Goal: Transaction & Acquisition: Book appointment/travel/reservation

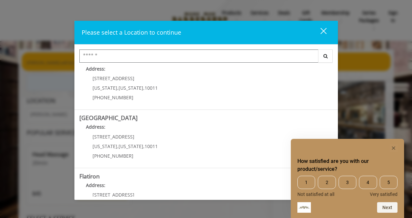
scroll to position [84, 0]
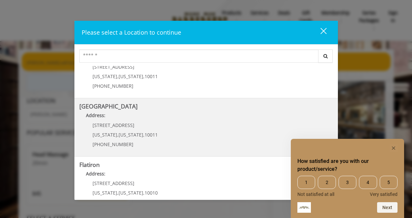
click at [124, 109] on b "[GEOGRAPHIC_DATA]" at bounding box center [108, 106] width 58 height 8
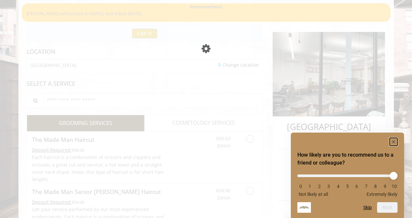
click at [393, 139] on rect "Hide survey" at bounding box center [393, 142] width 8 height 8
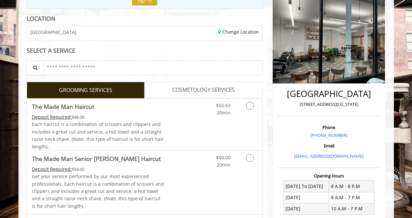
scroll to position [83, 0]
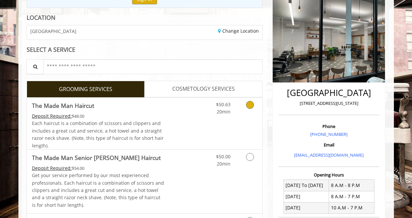
click at [173, 120] on link "Discounted Price" at bounding box center [183, 123] width 39 height 52
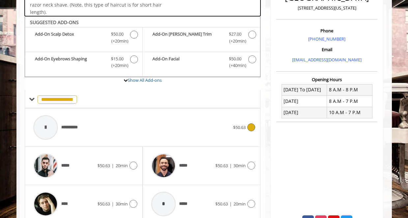
scroll to position [194, 0]
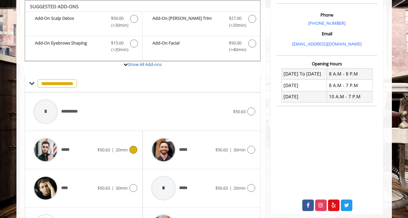
click at [68, 150] on span "*****" at bounding box center [66, 149] width 11 height 7
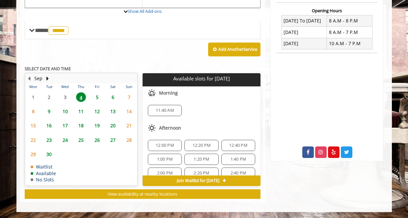
scroll to position [0, 0]
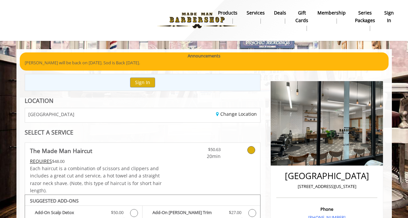
click at [391, 11] on b "sign in" at bounding box center [389, 16] width 10 height 15
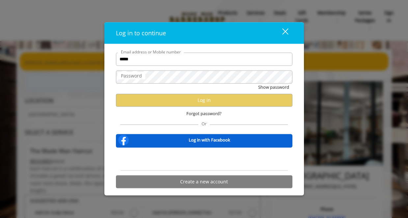
type input "**********"
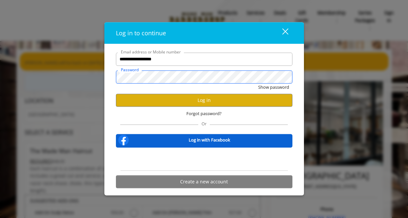
click at [258, 83] on button "Show password" at bounding box center [273, 86] width 31 height 7
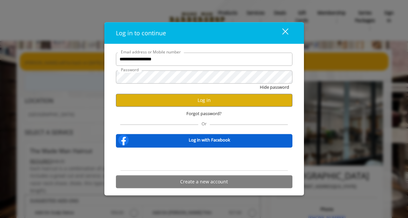
click at [145, 115] on div "Forgot password?" at bounding box center [204, 112] width 176 height 13
click at [148, 101] on button "Log in" at bounding box center [204, 99] width 176 height 13
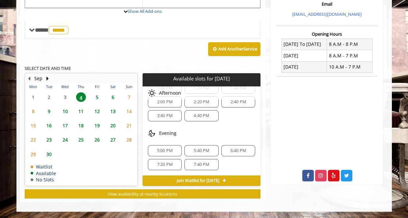
scroll to position [70, 0]
click at [203, 150] on span "5:40 PM" at bounding box center [201, 150] width 15 height 5
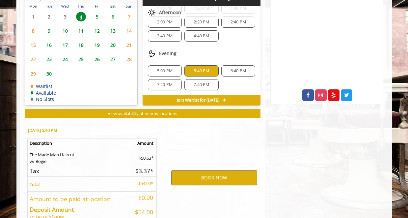
scroll to position [343, 0]
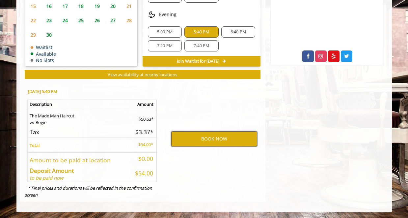
click at [186, 138] on button "BOOK NOW" at bounding box center [214, 138] width 86 height 15
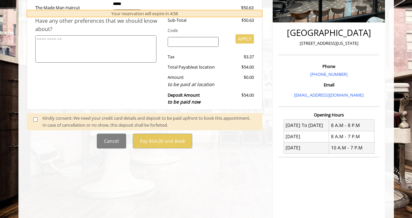
scroll to position [151, 0]
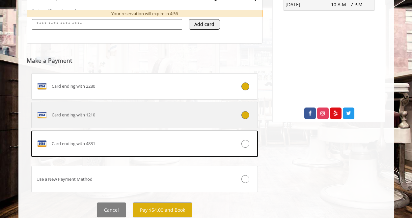
click at [63, 117] on span "Card ending with 1210" at bounding box center [73, 114] width 43 height 7
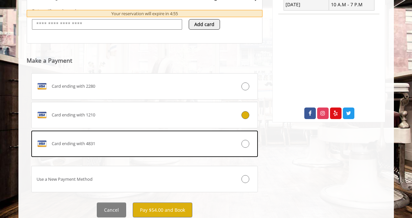
scroll to position [294, 0]
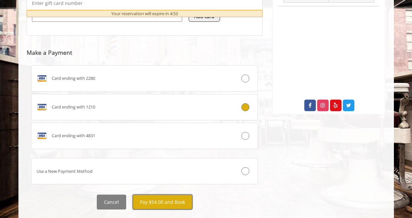
click at [168, 201] on button "Pay $54.00 and Book" at bounding box center [163, 201] width 60 height 15
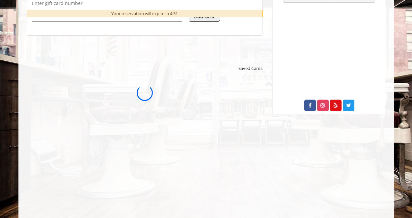
scroll to position [0, 0]
